Goal: Transaction & Acquisition: Book appointment/travel/reservation

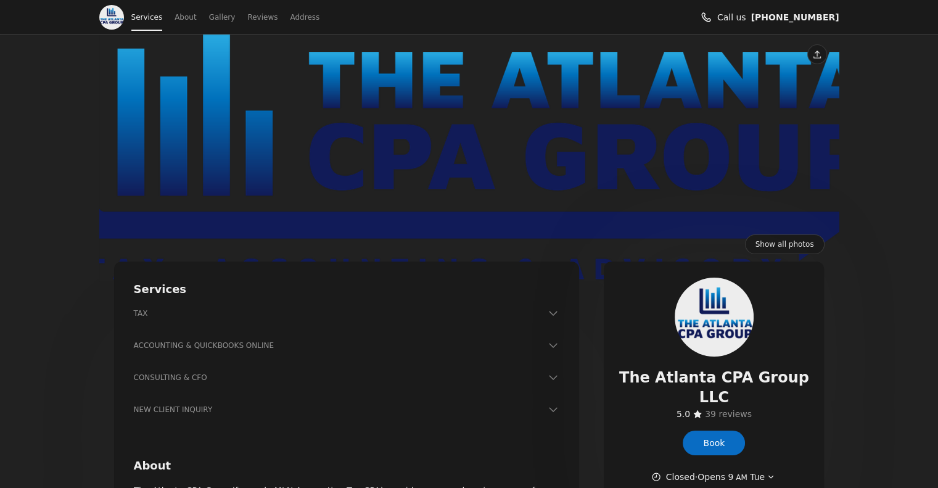
click at [712, 436] on span "Book" at bounding box center [714, 443] width 22 height 14
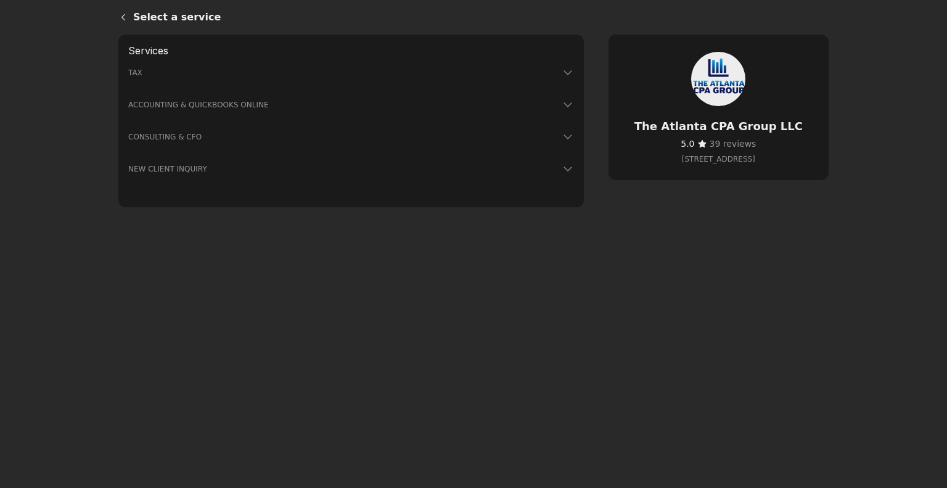
click at [562, 71] on icon at bounding box center [568, 73] width 12 height 12
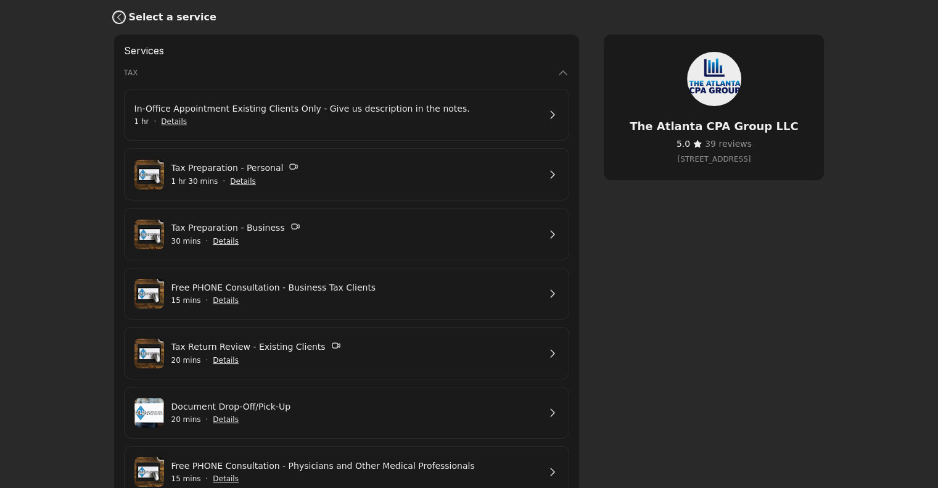
click at [121, 12] on link "Back" at bounding box center [116, 17] width 25 height 30
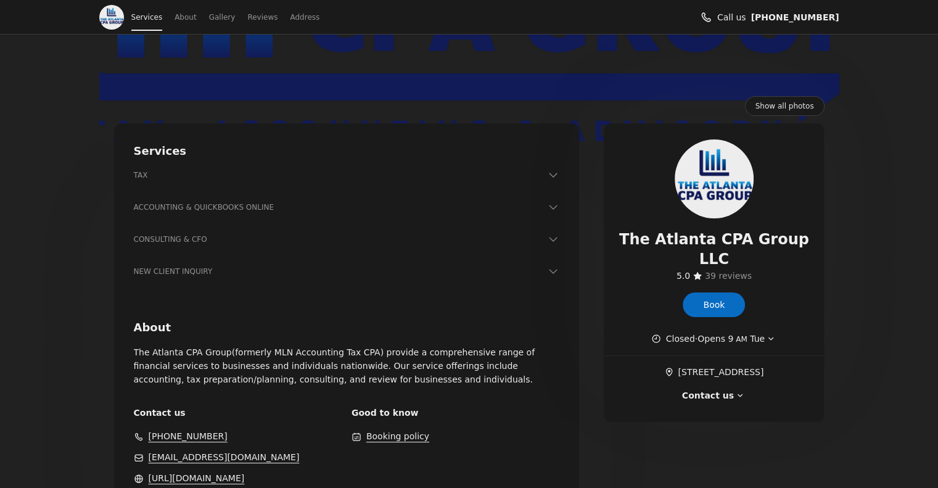
scroll to position [284, 0]
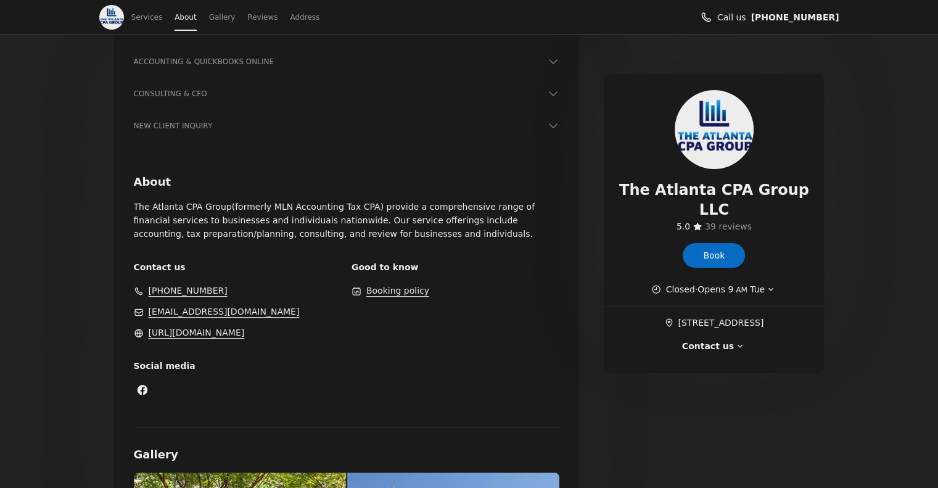
click at [183, 336] on link "[URL][DOMAIN_NAME]" at bounding box center [197, 333] width 96 height 14
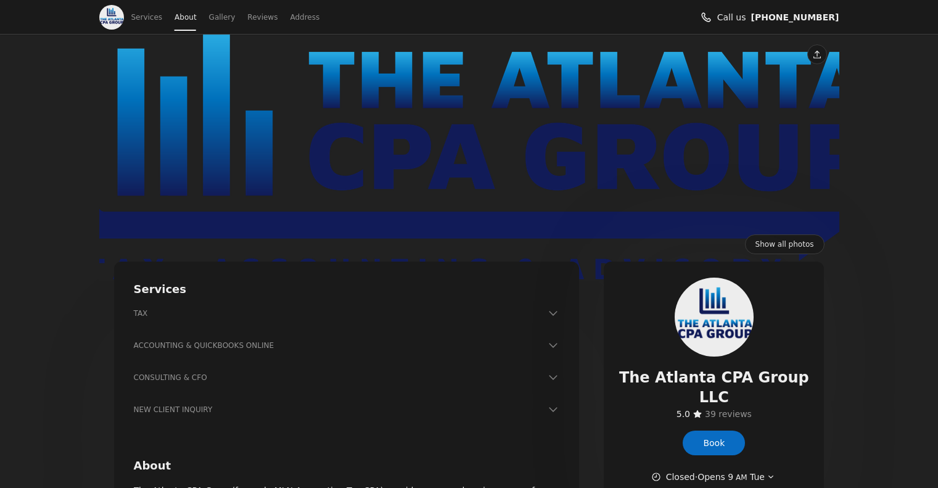
scroll to position [252, 0]
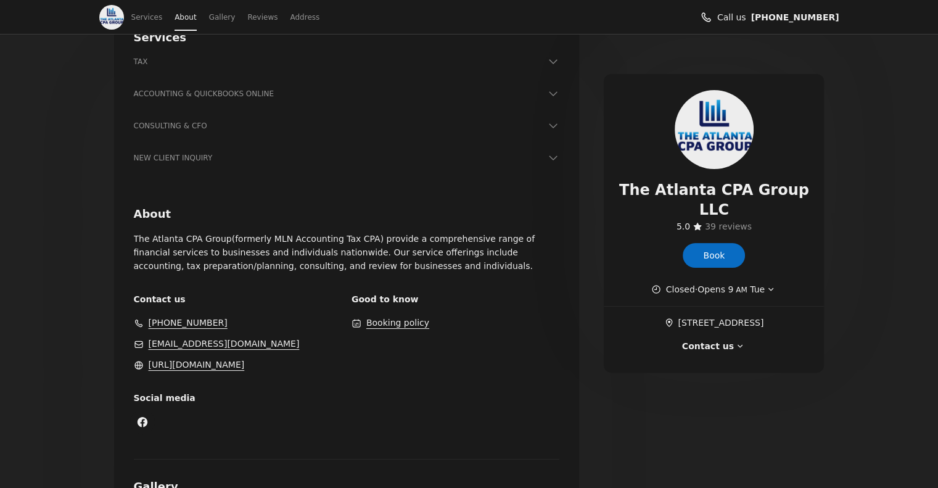
click at [728, 243] on link "Book" at bounding box center [714, 255] width 62 height 25
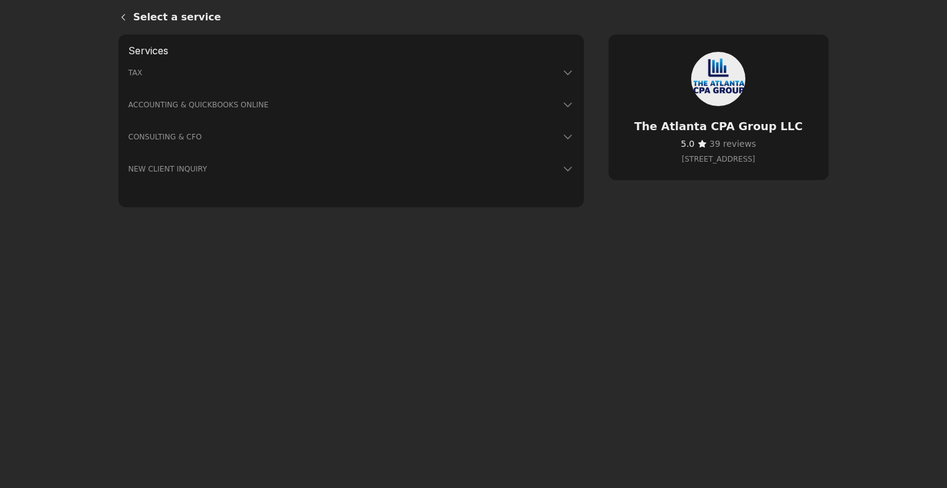
click at [381, 165] on h3 "NEW CLIENT INQUIRY" at bounding box center [343, 169] width 431 height 12
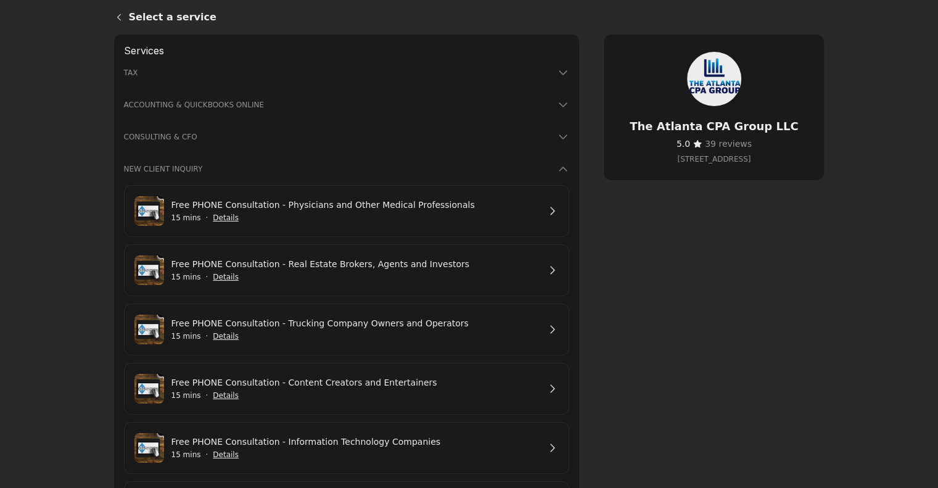
click at [392, 261] on link "Free PHONE Consultation - Real Estate Brokers, Agents and Investors" at bounding box center [355, 264] width 368 height 14
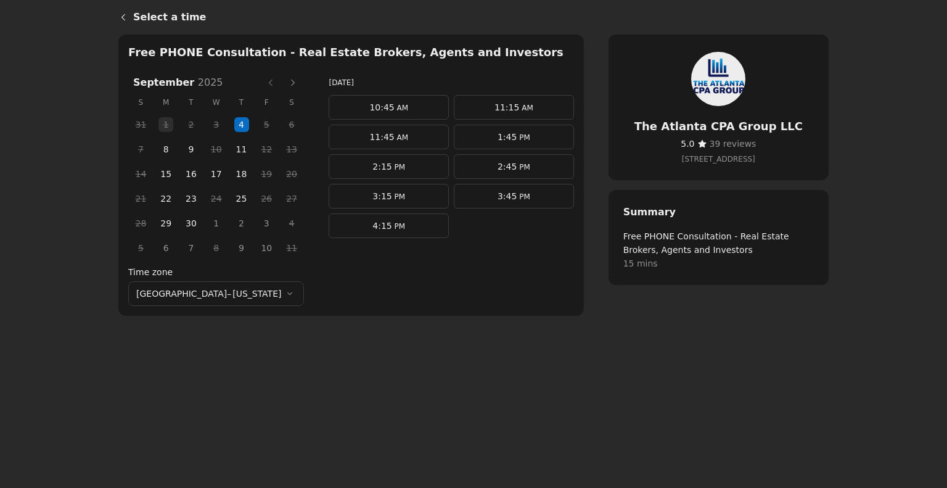
click at [158, 151] on span "8" at bounding box center [166, 149] width 19 height 19
click at [182, 149] on span "9" at bounding box center [191, 149] width 19 height 19
click at [232, 149] on span "11" at bounding box center [241, 149] width 19 height 19
click at [157, 173] on span "15" at bounding box center [166, 174] width 19 height 19
click at [182, 172] on span "16" at bounding box center [191, 174] width 19 height 19
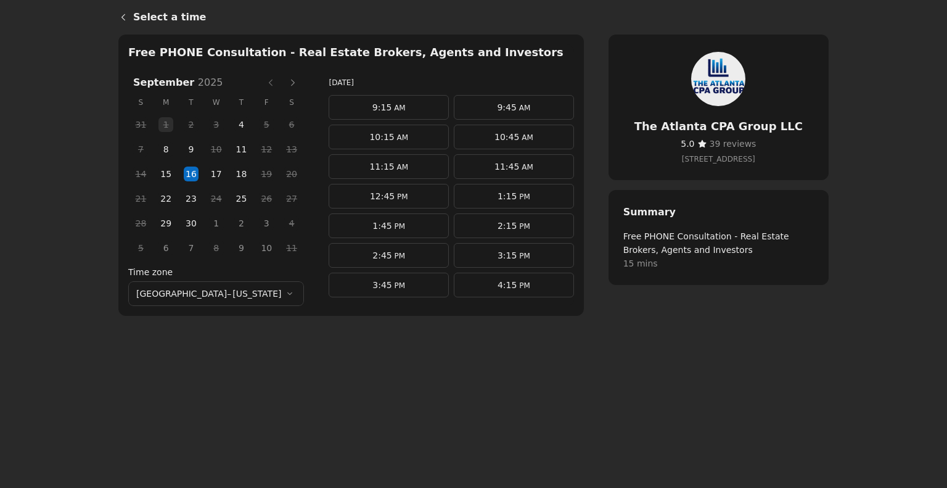
click at [232, 171] on span "18" at bounding box center [241, 174] width 19 height 19
click at [160, 175] on span "15" at bounding box center [166, 174] width 19 height 19
click at [157, 149] on span "8" at bounding box center [166, 149] width 19 height 19
click at [157, 171] on span "15" at bounding box center [166, 174] width 19 height 19
click at [474, 168] on link "11:45 AM" at bounding box center [514, 166] width 120 height 25
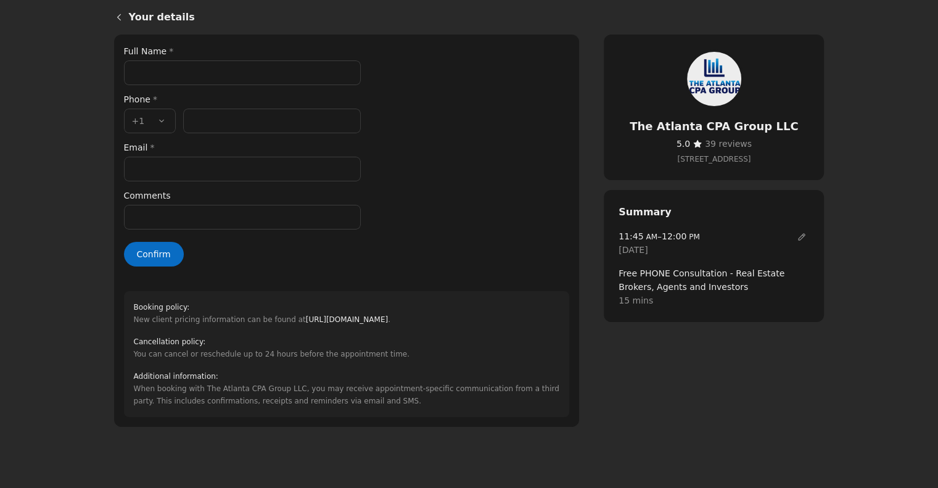
click at [194, 71] on input "Full Name *" at bounding box center [242, 72] width 237 height 25
type input "**********"
click at [210, 115] on input "Phone number *" at bounding box center [272, 121] width 178 height 25
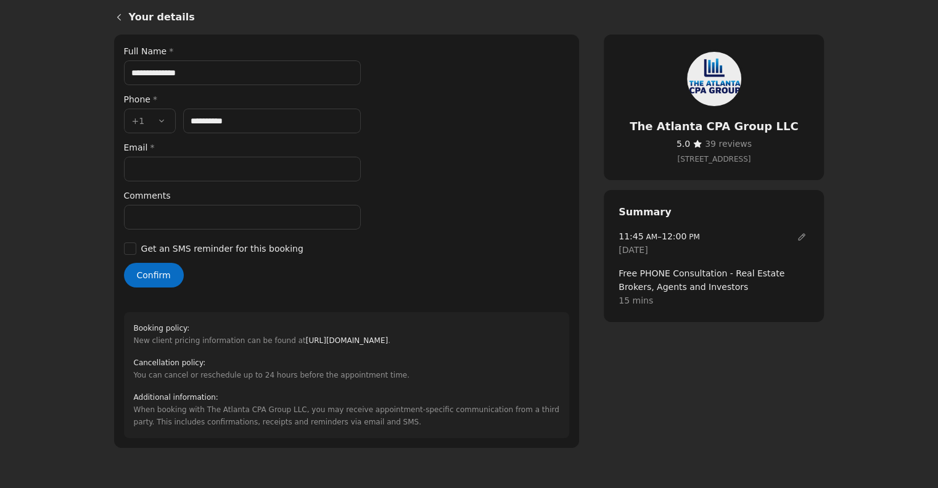
type input "**********"
click at [197, 169] on input "Email *" at bounding box center [242, 169] width 237 height 25
type input "**********"
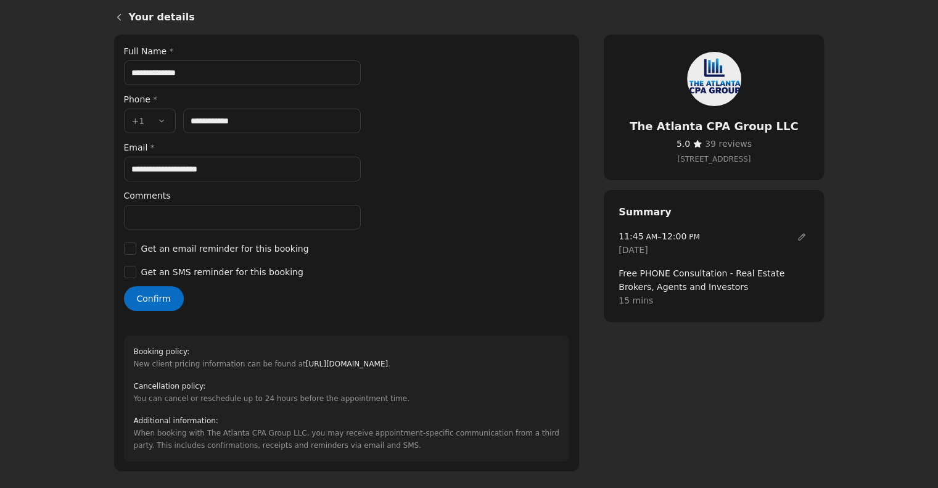
click at [160, 295] on button "Confirm" at bounding box center [154, 298] width 60 height 25
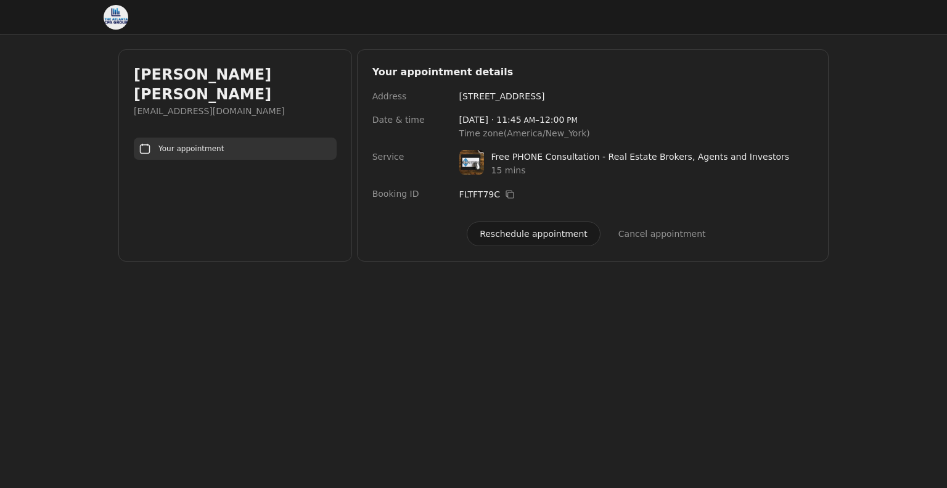
click at [513, 237] on button "Reschedule appointment" at bounding box center [534, 233] width 134 height 25
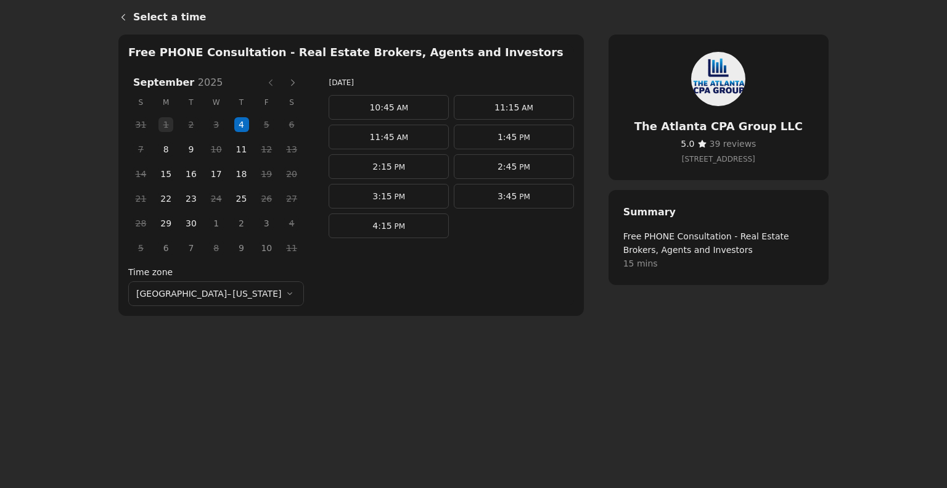
click at [456, 136] on link "1:45 PM" at bounding box center [514, 137] width 120 height 25
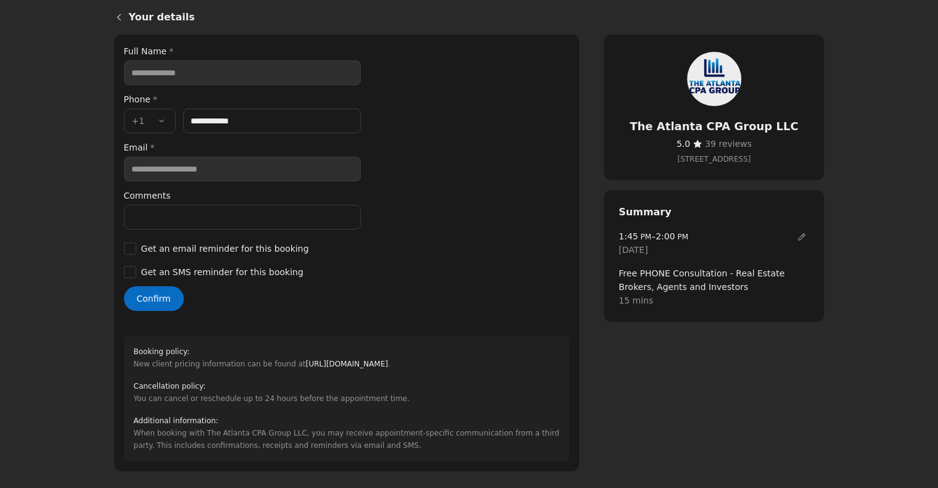
click at [155, 295] on button "Confirm" at bounding box center [154, 298] width 60 height 25
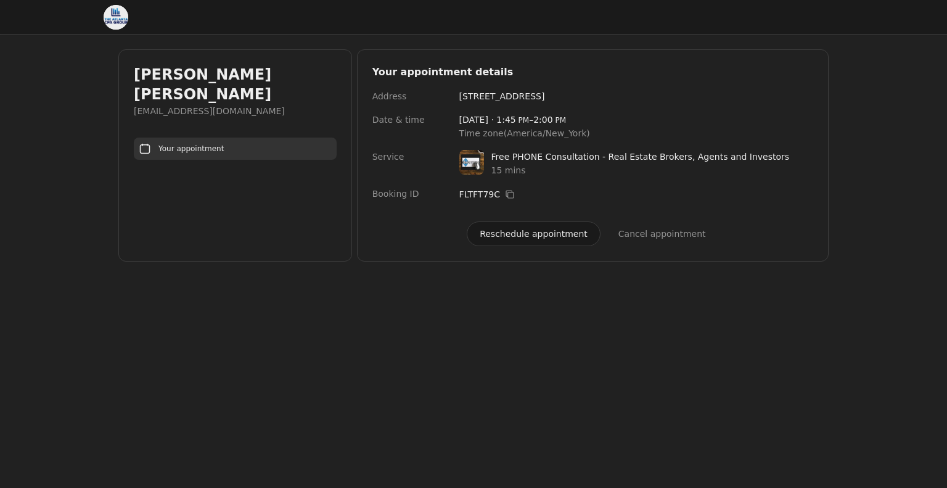
click at [517, 232] on button "Reschedule appointment" at bounding box center [534, 233] width 134 height 25
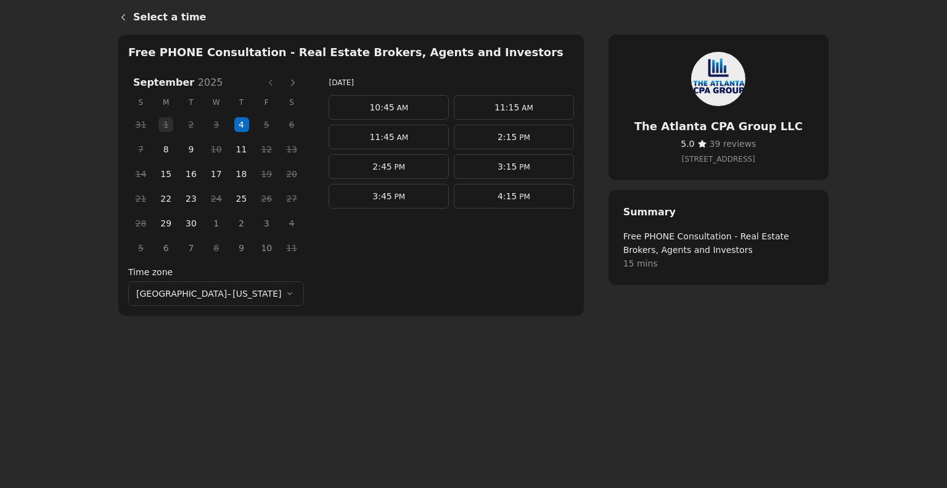
click at [157, 152] on span "8" at bounding box center [166, 149] width 19 height 19
click at [157, 173] on span "15" at bounding box center [166, 174] width 19 height 19
click at [396, 230] on link "1:45 PM" at bounding box center [389, 225] width 120 height 25
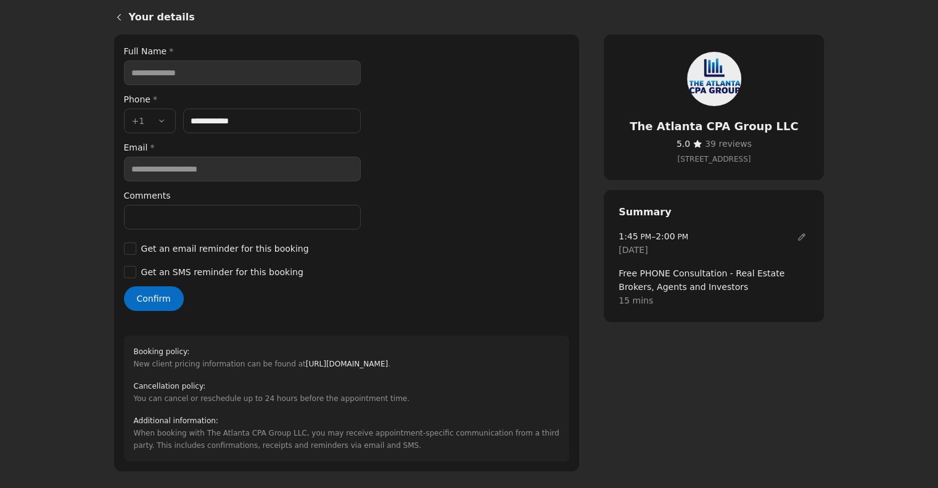
click at [142, 295] on button "Confirm" at bounding box center [154, 298] width 60 height 25
